Goal: Information Seeking & Learning: Learn about a topic

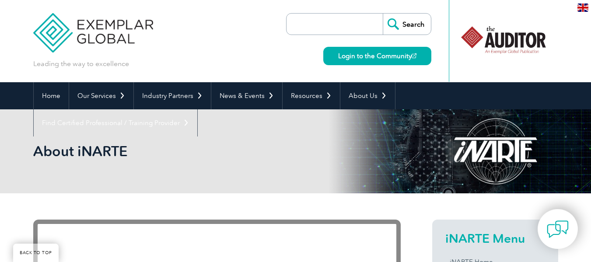
scroll to position [394, 0]
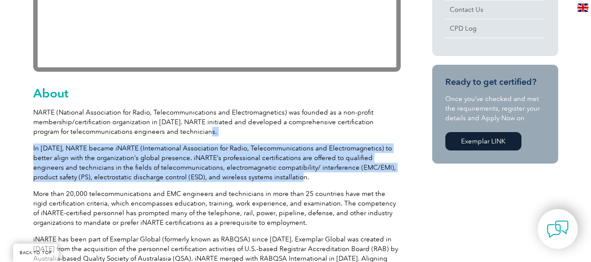
click at [258, 131] on p "NARTE (National Association for Radio, Telecommunications and Electromagnetics)…" at bounding box center [217, 122] width 368 height 29
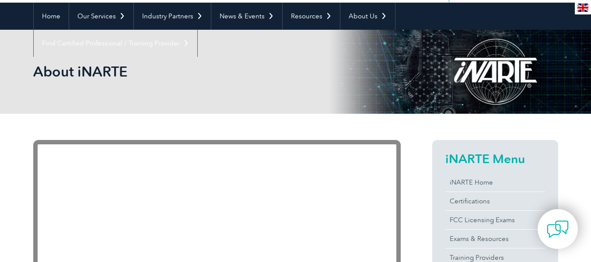
scroll to position [0, 0]
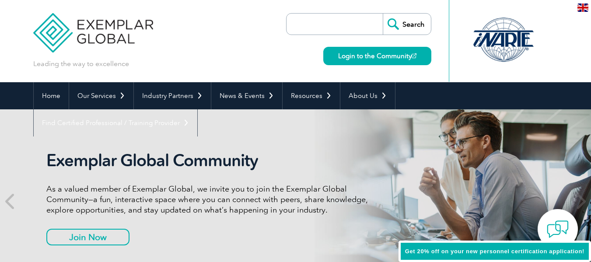
click at [509, 38] on div at bounding box center [503, 40] width 87 height 48
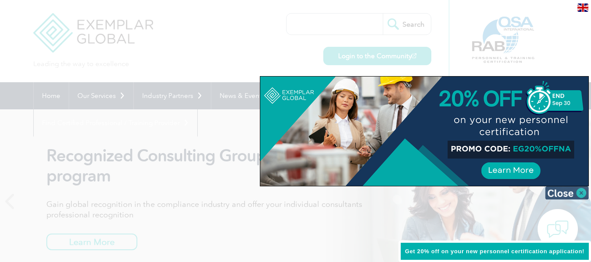
click at [581, 193] on img at bounding box center [567, 192] width 44 height 13
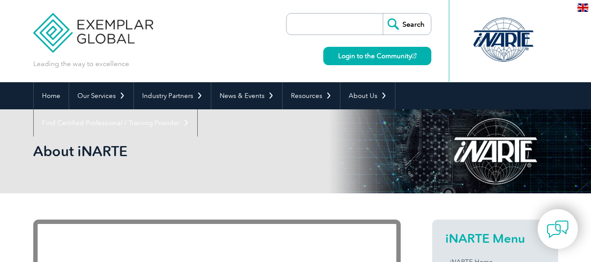
drag, startPoint x: 0, startPoint y: 0, endPoint x: 495, endPoint y: 34, distance: 496.5
click at [495, 34] on div at bounding box center [503, 40] width 87 height 48
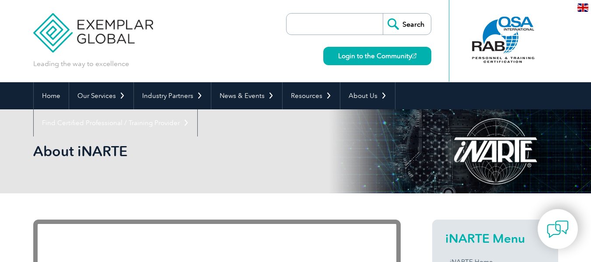
drag, startPoint x: 483, startPoint y: 144, endPoint x: 490, endPoint y: 146, distance: 8.1
click at [490, 146] on div at bounding box center [495, 151] width 126 height 84
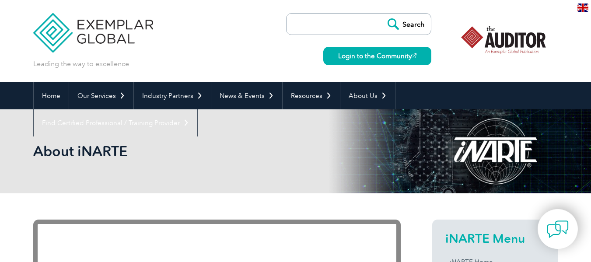
drag, startPoint x: 488, startPoint y: 147, endPoint x: 497, endPoint y: 156, distance: 13.0
click at [497, 156] on div at bounding box center [495, 151] width 126 height 84
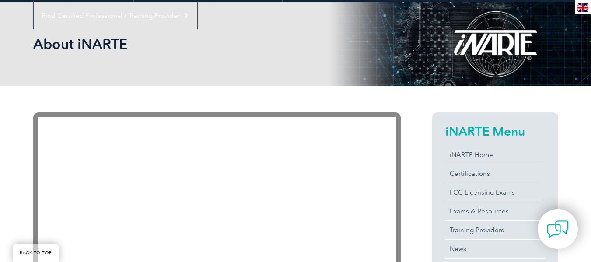
scroll to position [88, 0]
